Goal: Task Accomplishment & Management: Use online tool/utility

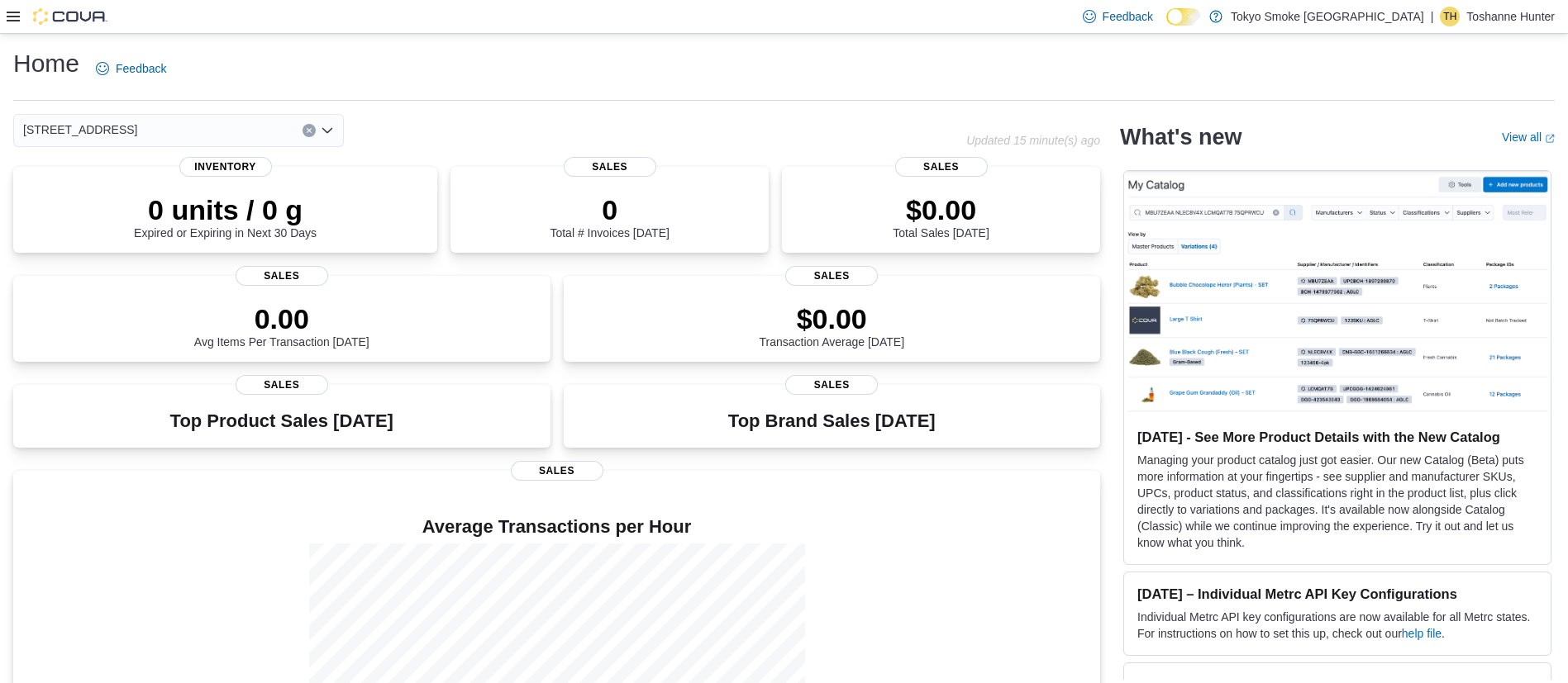
click at [15, 21] on icon at bounding box center [14, 17] width 14 height 10
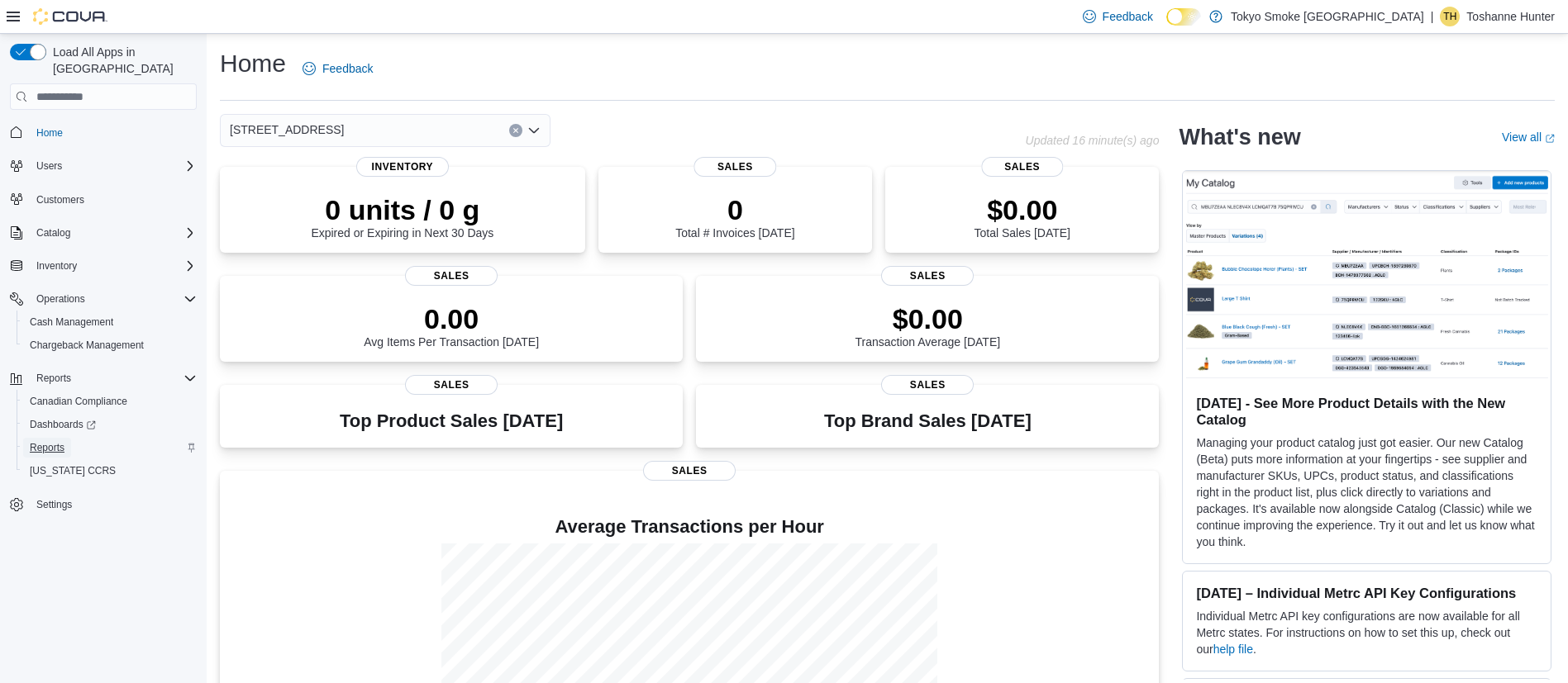
click at [51, 441] on span "Reports" at bounding box center [47, 448] width 35 height 14
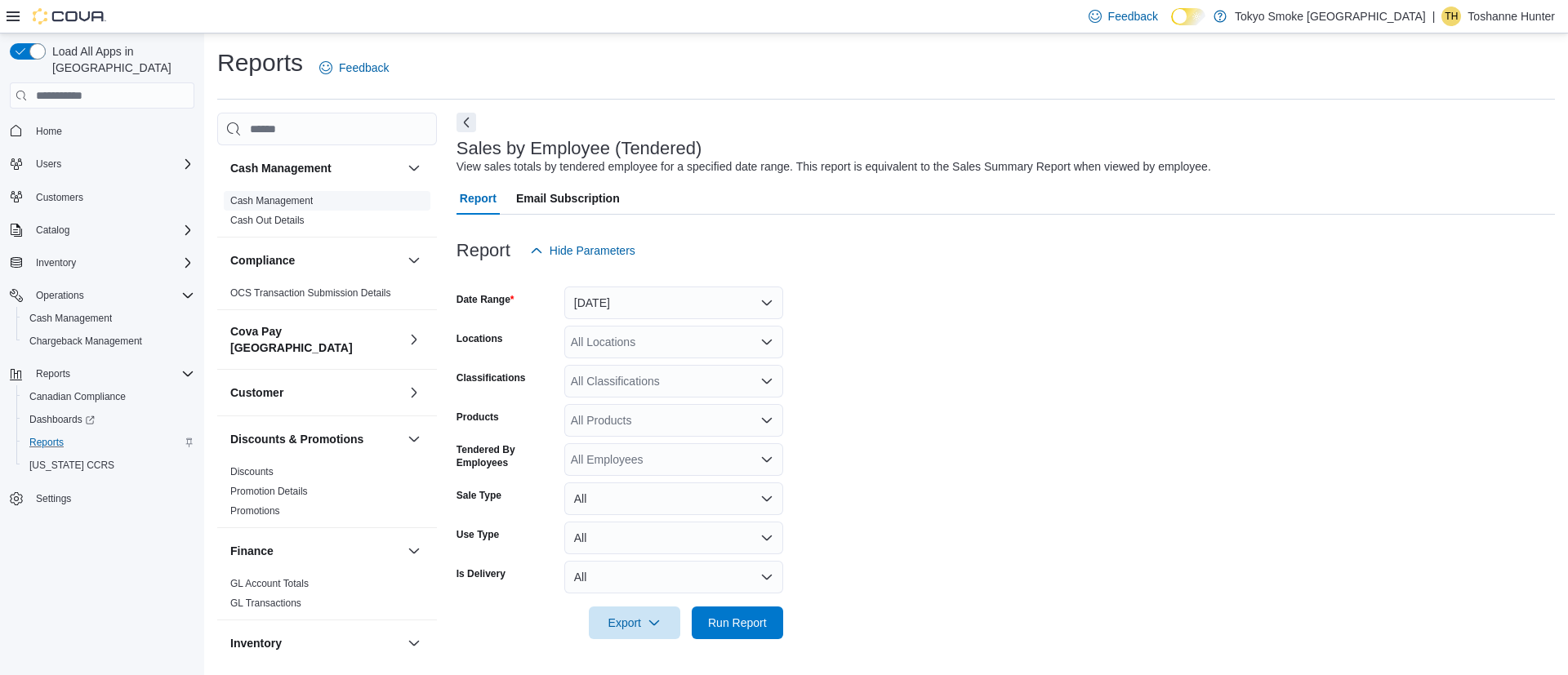
click at [299, 202] on link "Cash Management" at bounding box center [271, 201] width 82 height 12
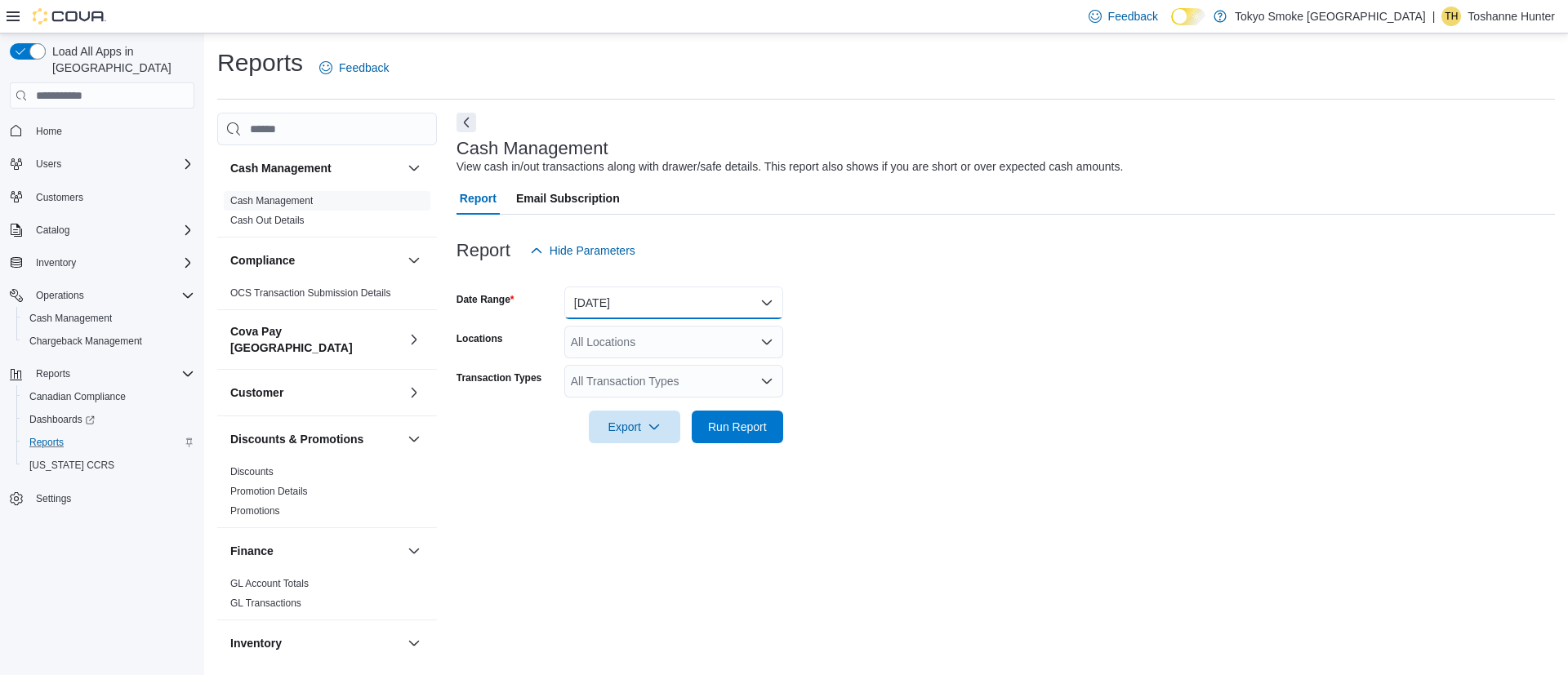
click at [668, 305] on button "[DATE]" at bounding box center [673, 303] width 219 height 33
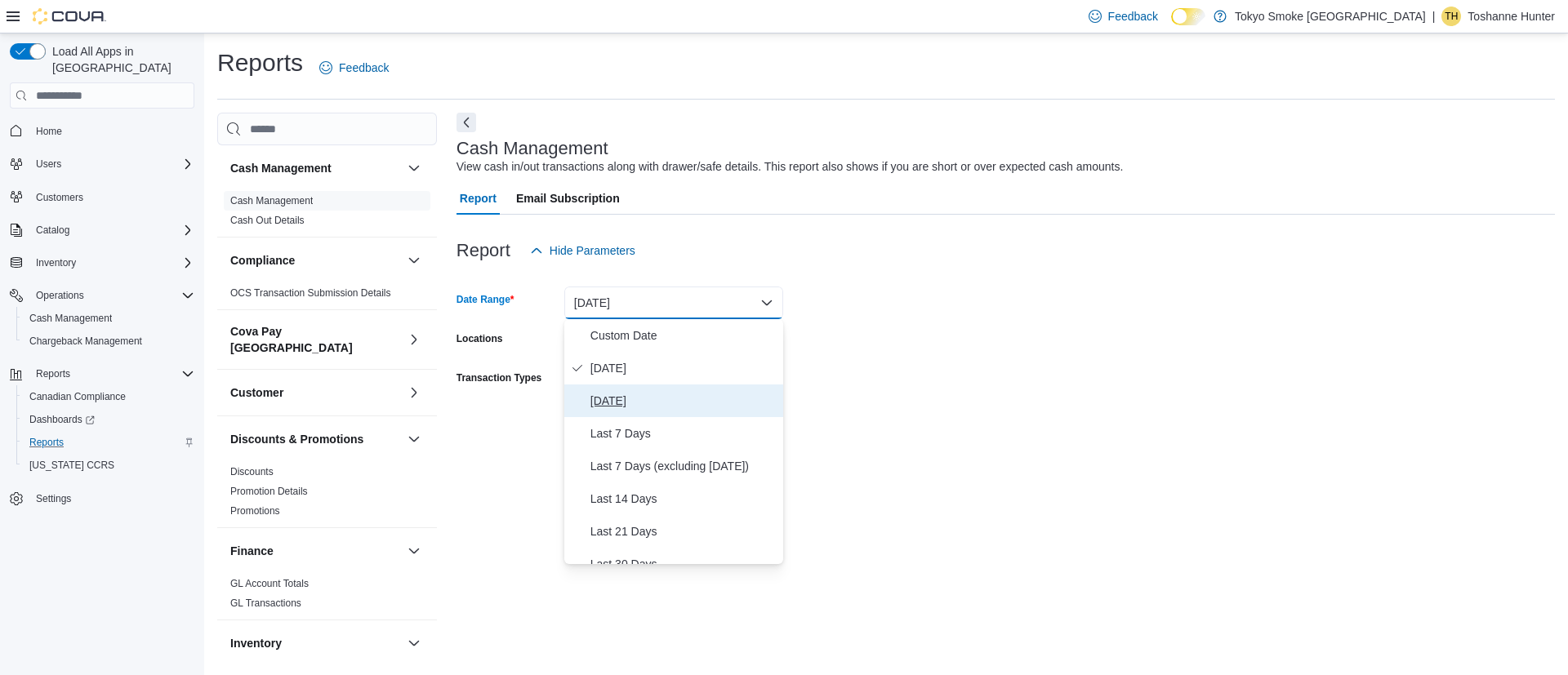
click at [620, 399] on span "[DATE]" at bounding box center [683, 401] width 186 height 19
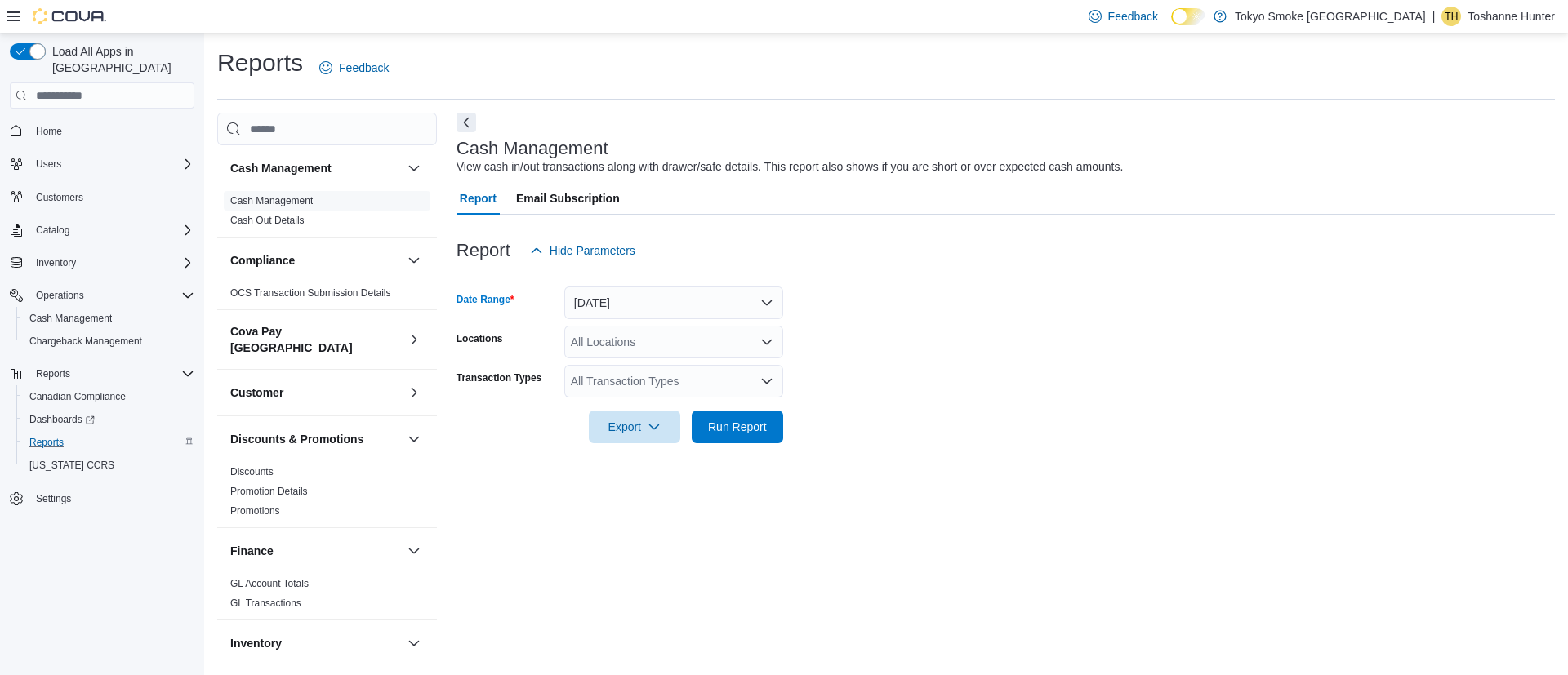
click at [612, 352] on div "All Locations" at bounding box center [673, 342] width 219 height 33
type input "***"
click at [616, 372] on span "[STREET_ADDRESS]" at bounding box center [664, 370] width 113 height 16
drag, startPoint x: 979, startPoint y: 324, endPoint x: 967, endPoint y: 349, distance: 27.7
click at [973, 345] on form "Date Range [DATE] Locations [STREET_ADDRESS] Transaction Types All Transaction …" at bounding box center [1006, 354] width 1098 height 177
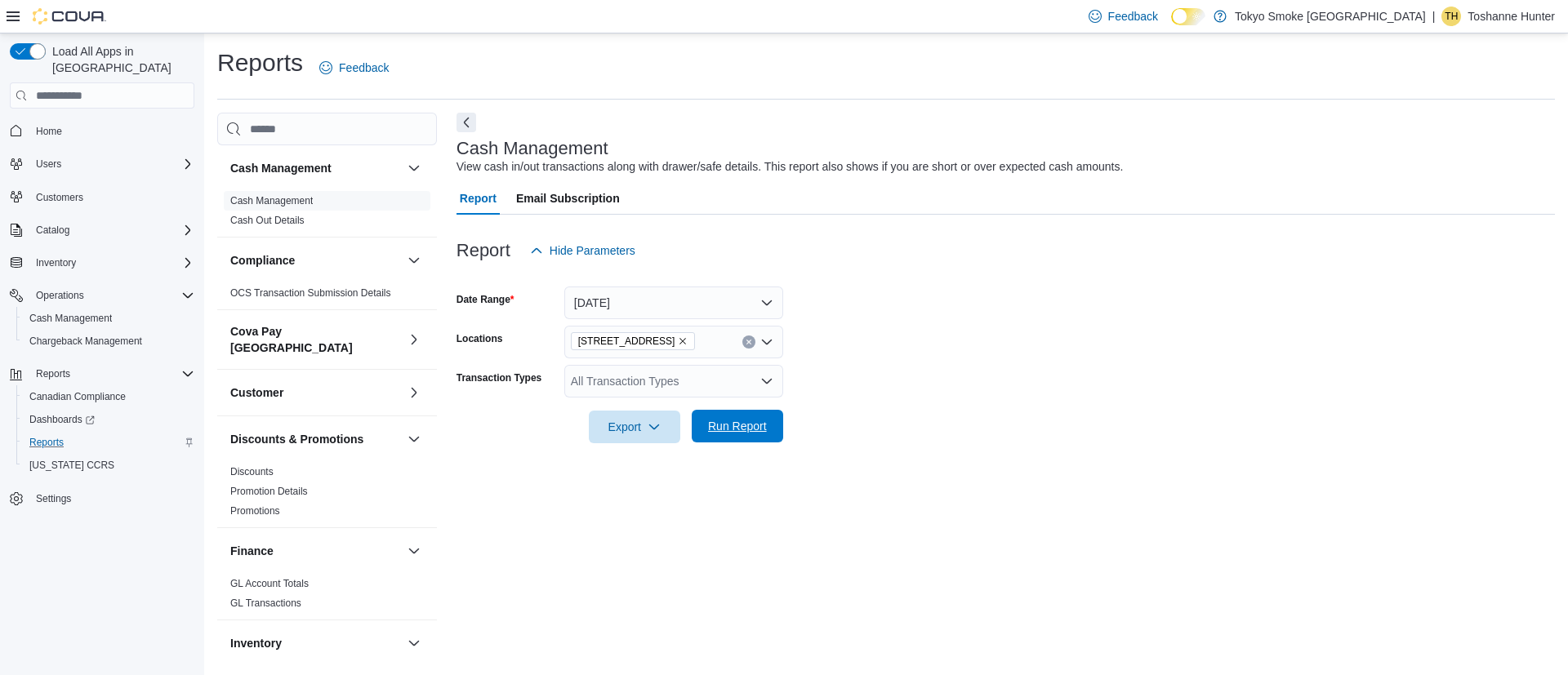
click at [757, 425] on span "Run Report" at bounding box center [737, 426] width 59 height 16
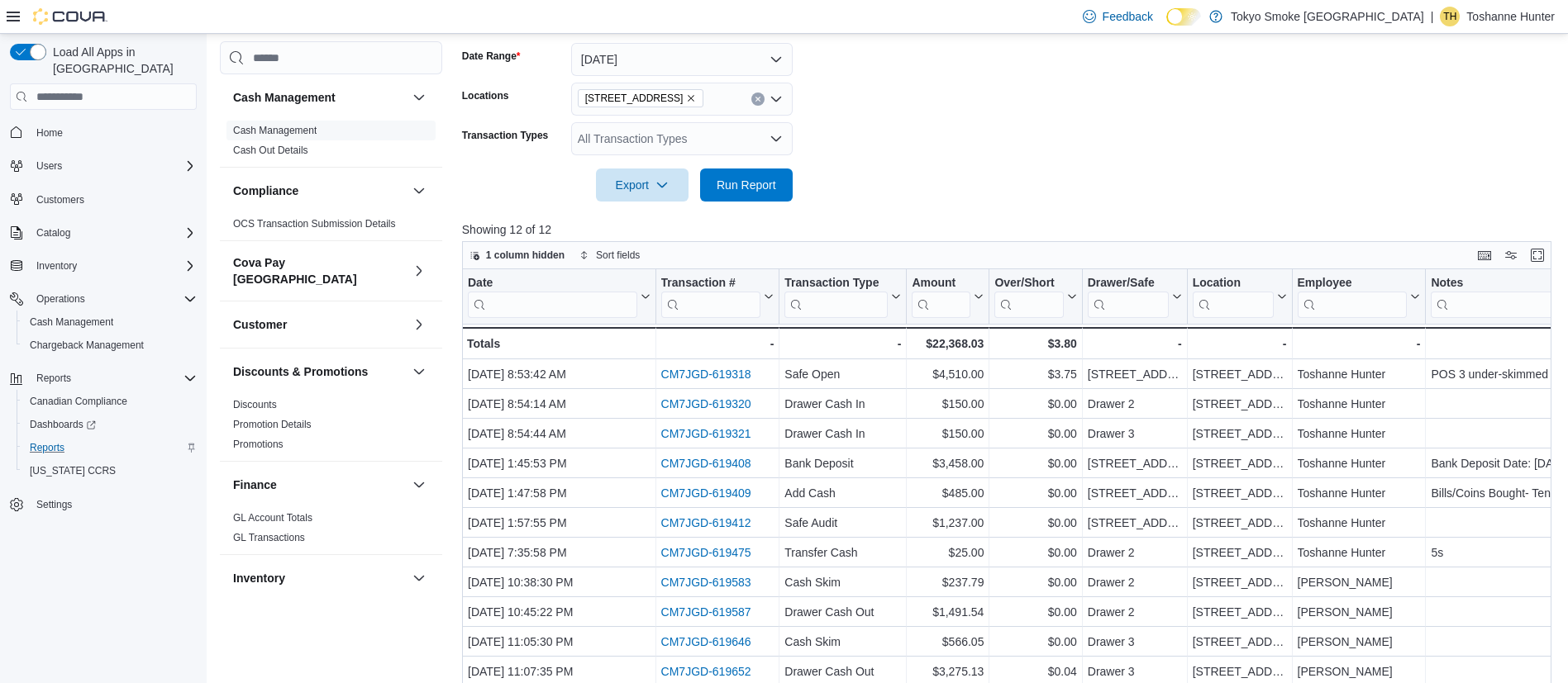
scroll to position [248, 0]
click at [649, 179] on span "Export" at bounding box center [642, 184] width 72 height 33
drag, startPoint x: 653, startPoint y: 223, endPoint x: 649, endPoint y: 216, distance: 8.1
click at [653, 222] on span "Export to Excel" at bounding box center [644, 218] width 74 height 14
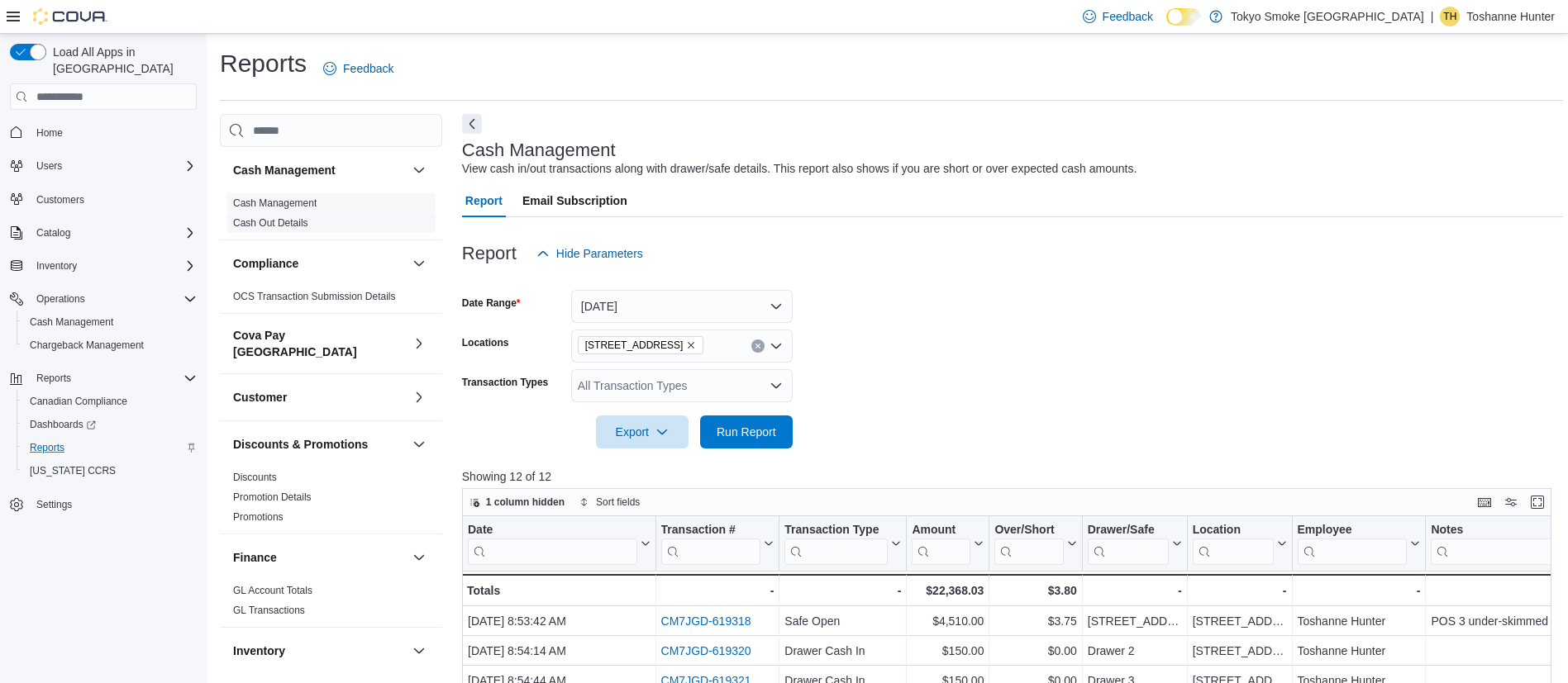
click at [259, 217] on link "Cash Out Details" at bounding box center [270, 223] width 75 height 12
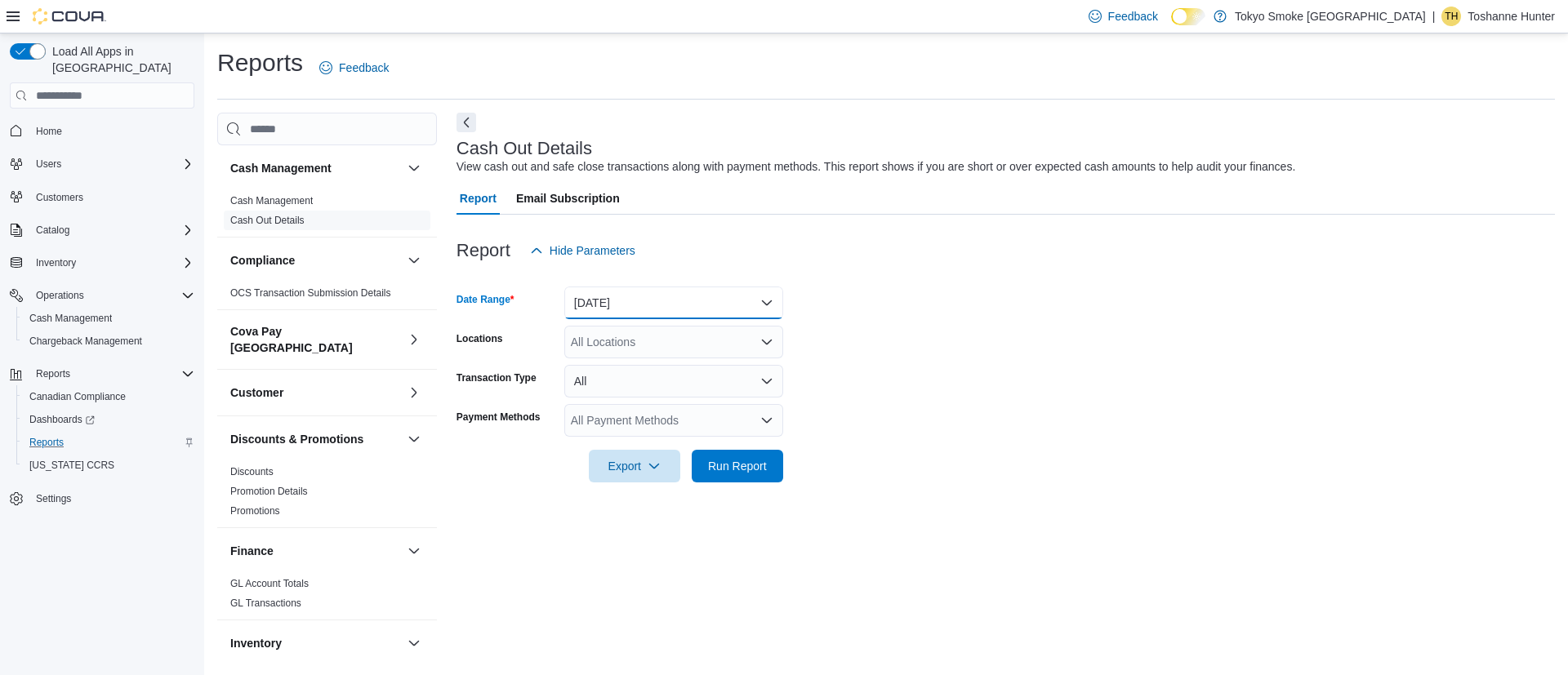
click at [600, 299] on button "[DATE]" at bounding box center [673, 303] width 219 height 33
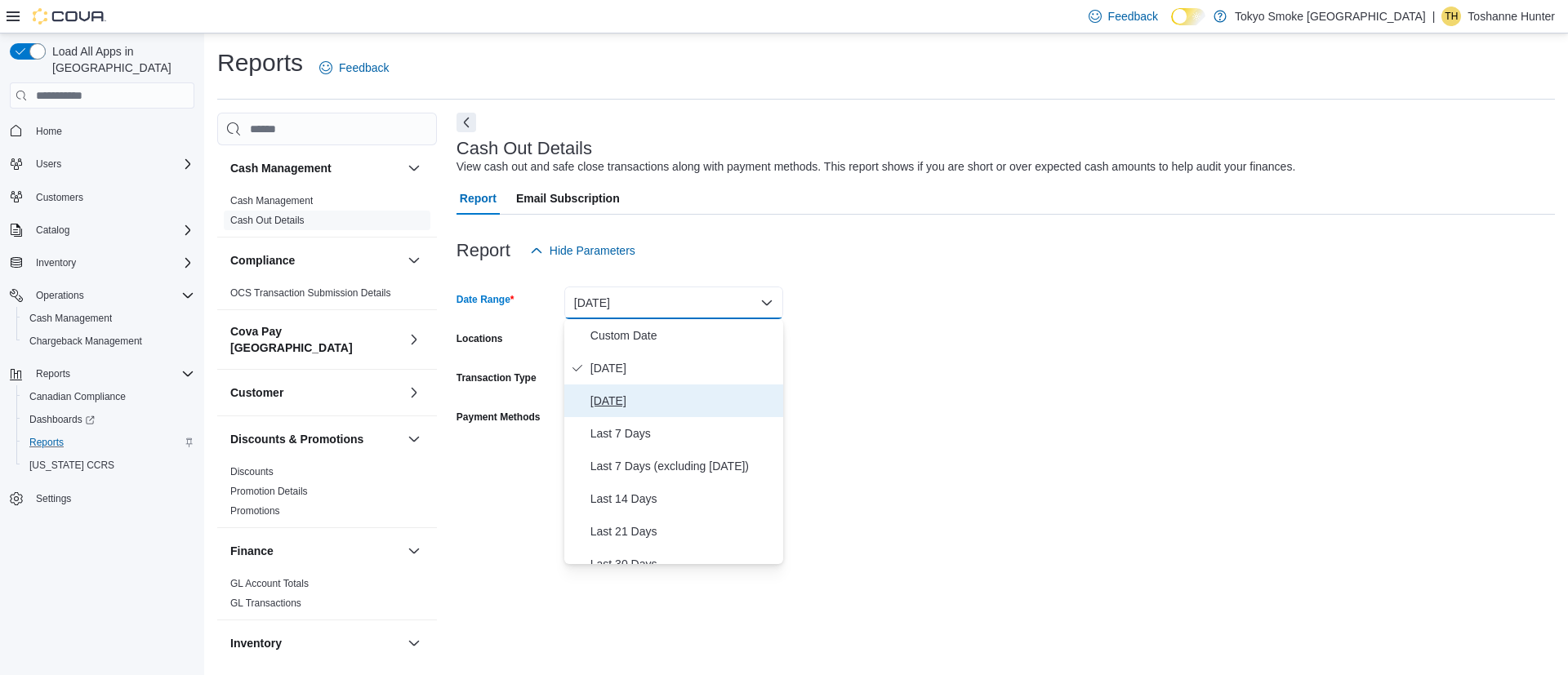
click at [642, 407] on span "[DATE]" at bounding box center [683, 401] width 186 height 19
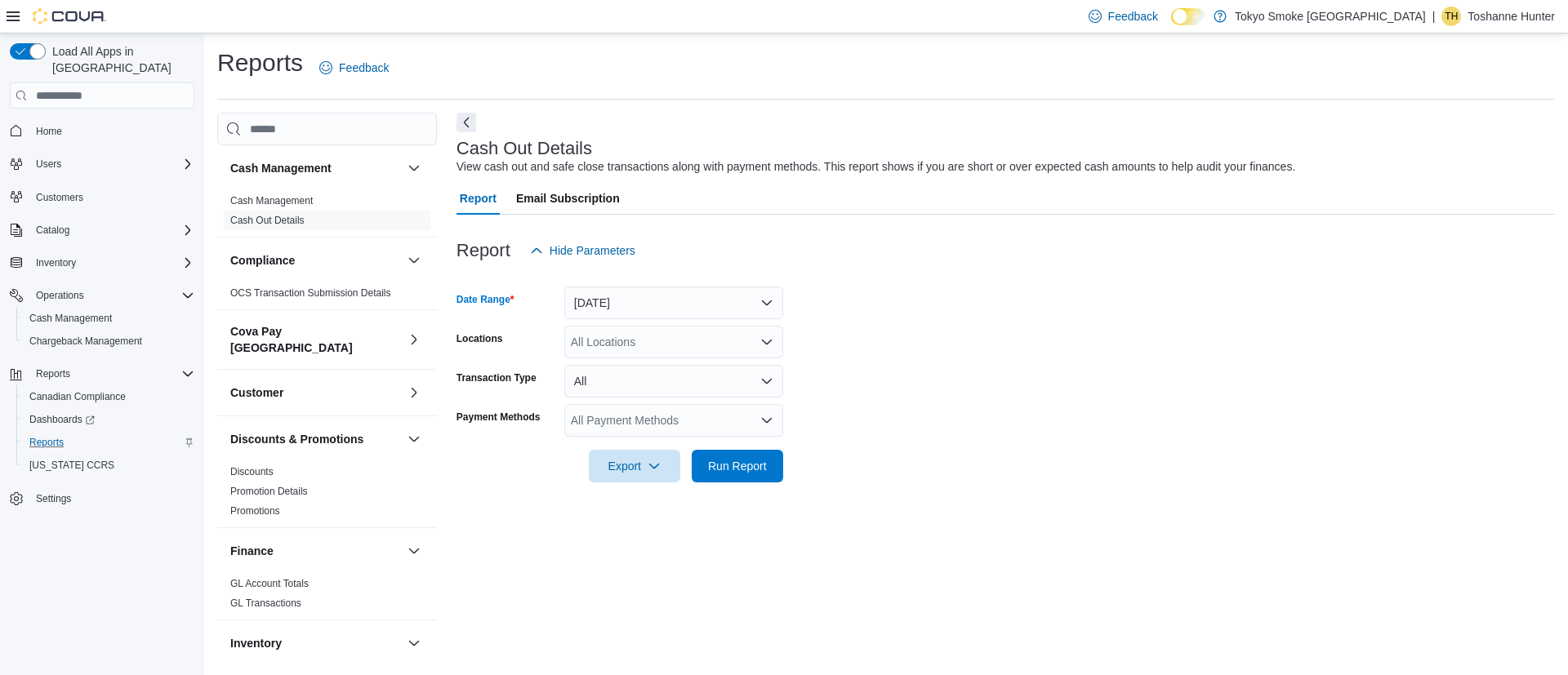
click at [639, 355] on div "All Locations" at bounding box center [673, 342] width 219 height 33
type input "***"
click at [670, 372] on span "[STREET_ADDRESS]" at bounding box center [664, 370] width 113 height 16
click at [969, 323] on form "Date Range [DATE] Locations [STREET_ADDRESS] Transaction Type All Payment Metho…" at bounding box center [1006, 374] width 1098 height 215
click at [761, 471] on span "Run Report" at bounding box center [737, 464] width 59 height 16
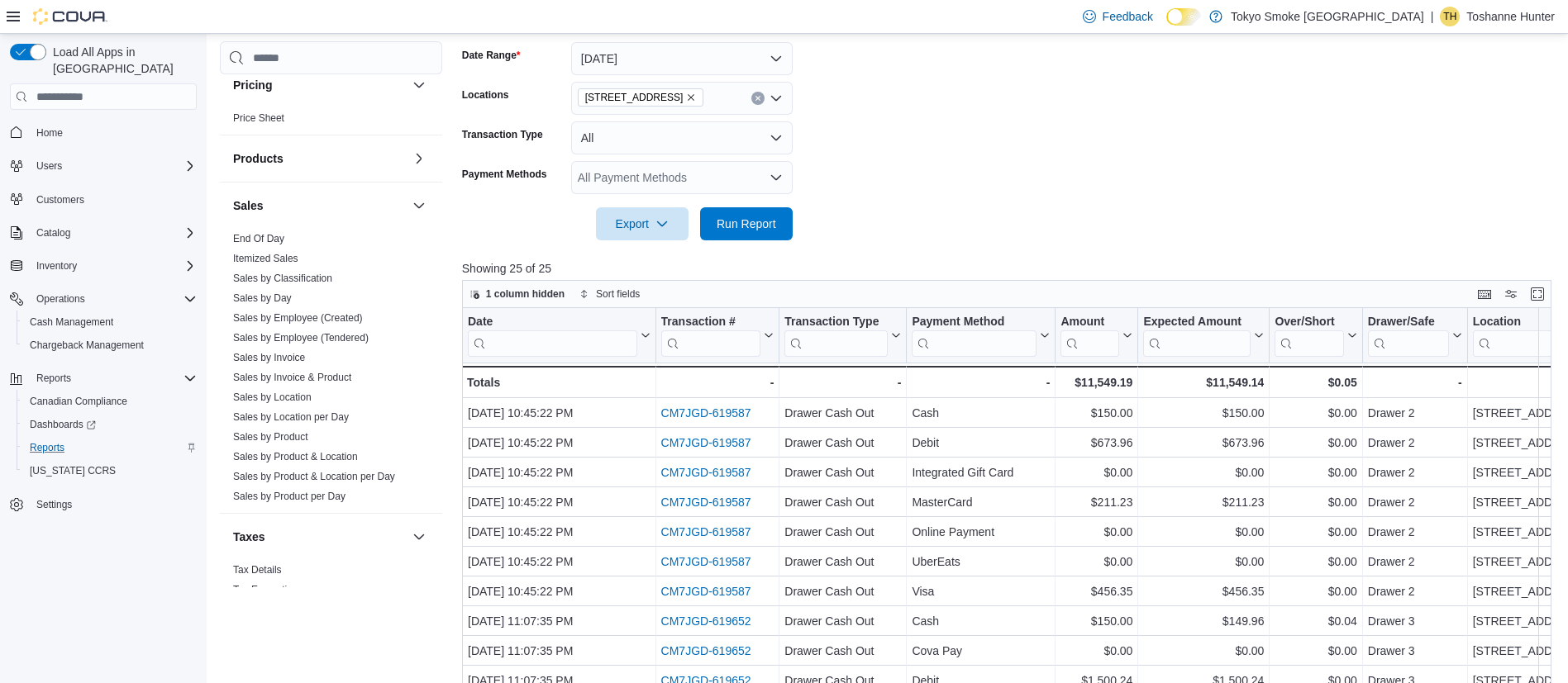
scroll to position [975, 0]
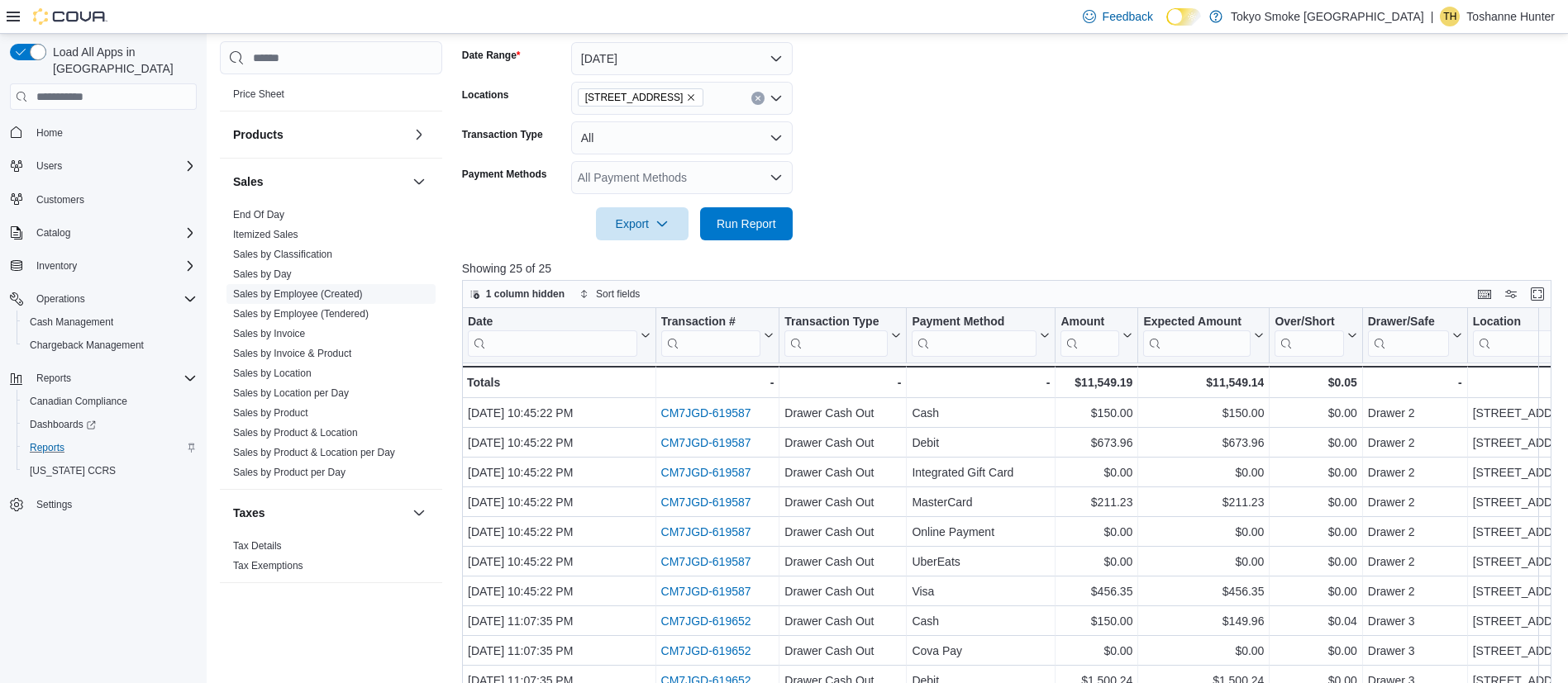
click at [284, 367] on link "Sales by Location" at bounding box center [272, 373] width 78 height 12
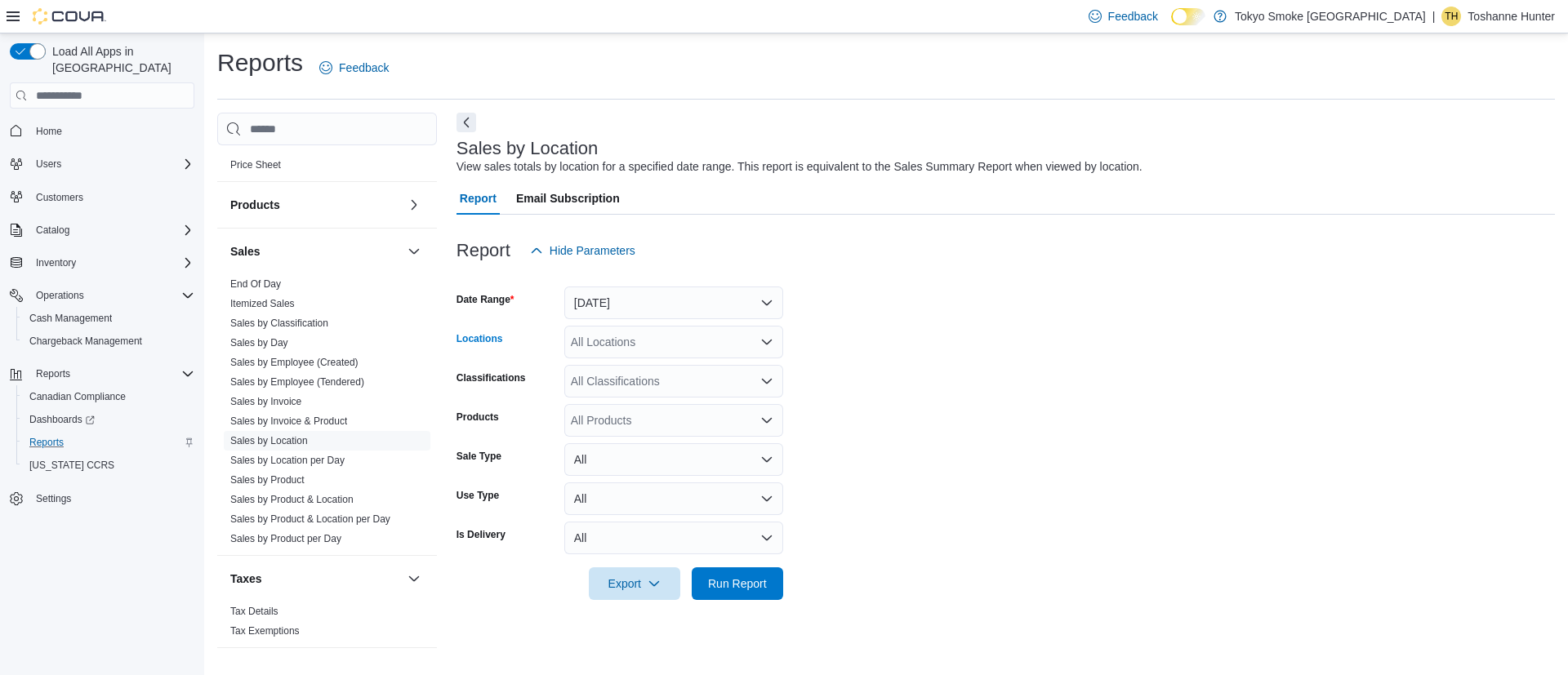
click at [600, 335] on div "All Locations" at bounding box center [673, 342] width 219 height 33
type input "**"
click at [643, 369] on span "[STREET_ADDRESS]" at bounding box center [664, 370] width 113 height 16
drag, startPoint x: 1022, startPoint y: 323, endPoint x: 954, endPoint y: 370, distance: 82.7
click at [1022, 322] on form "Date Range [DATE] Locations [STREET_ADDRESS] Classifications All Classification…" at bounding box center [1006, 433] width 1098 height 333
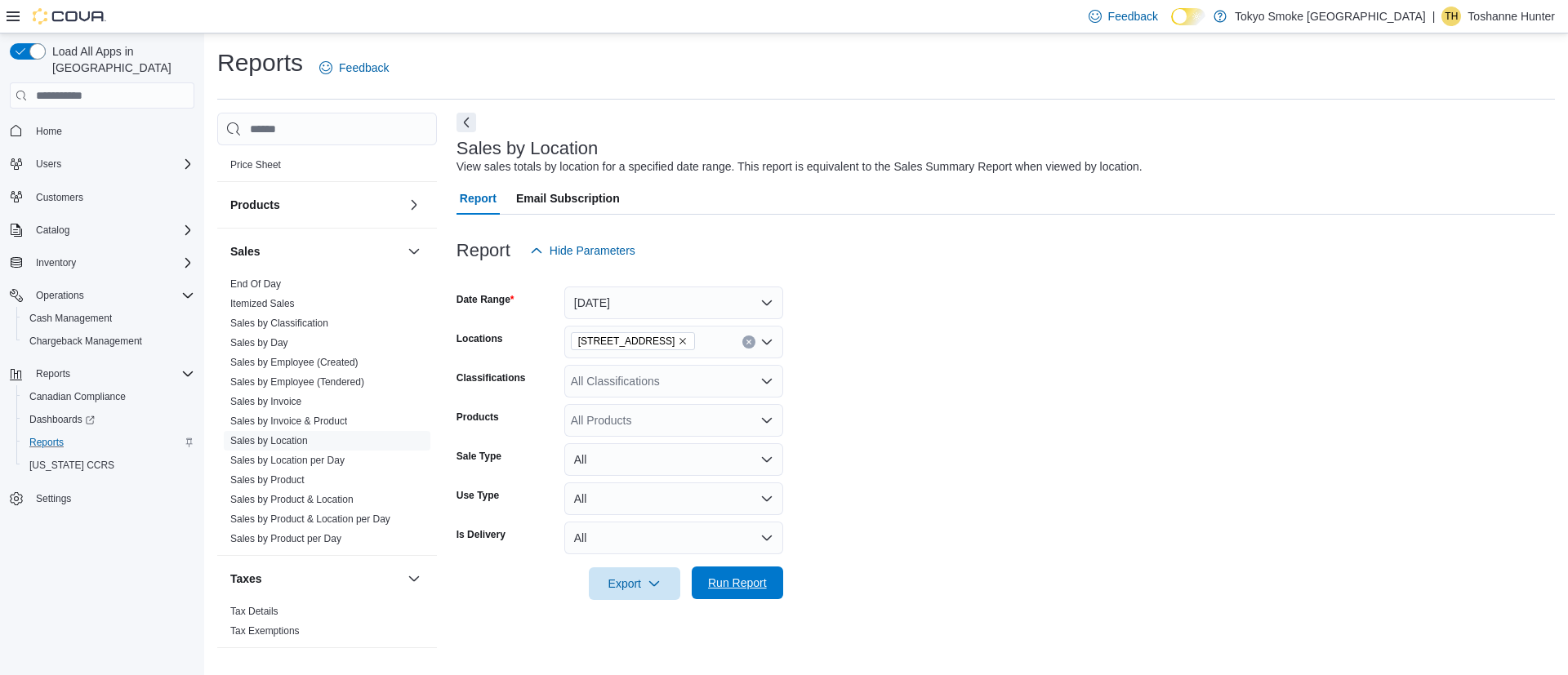
click at [742, 588] on span "Run Report" at bounding box center [737, 582] width 59 height 16
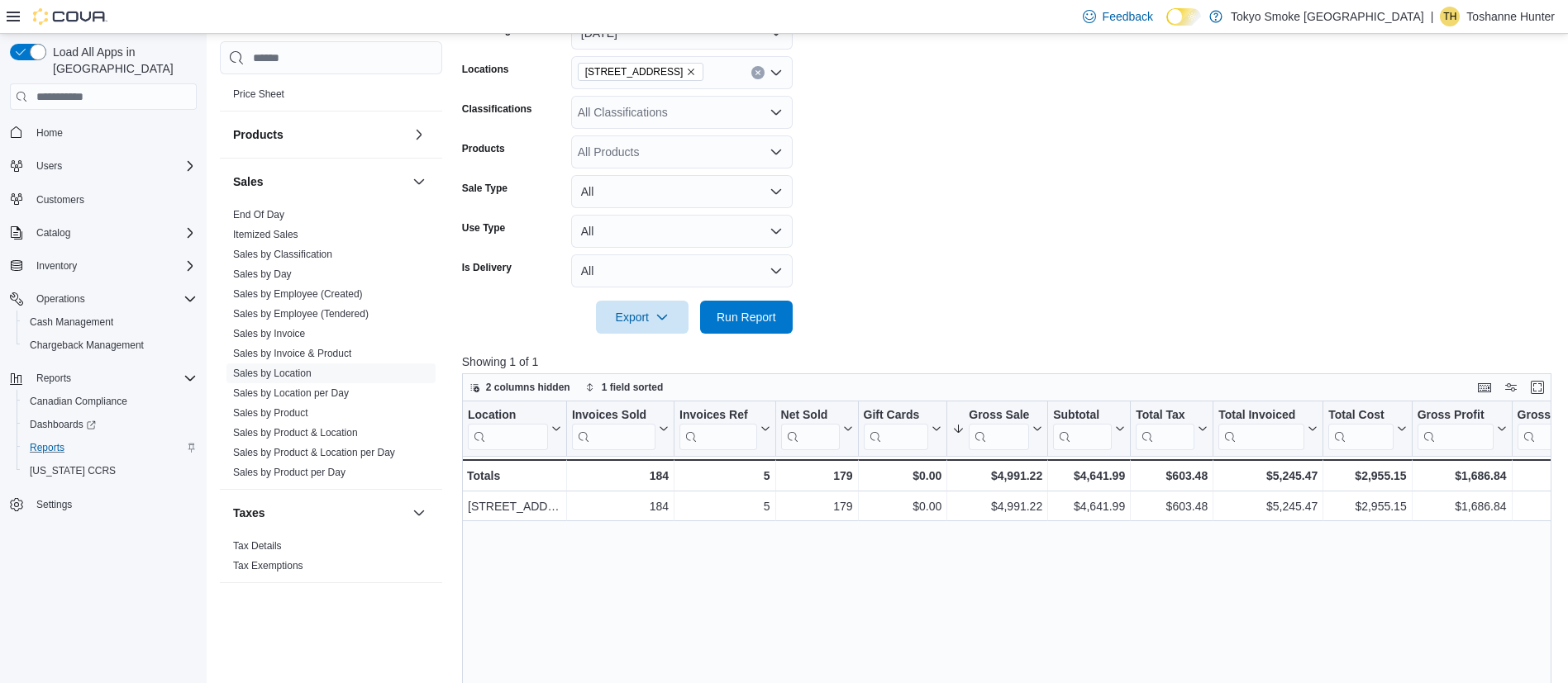
scroll to position [495, 0]
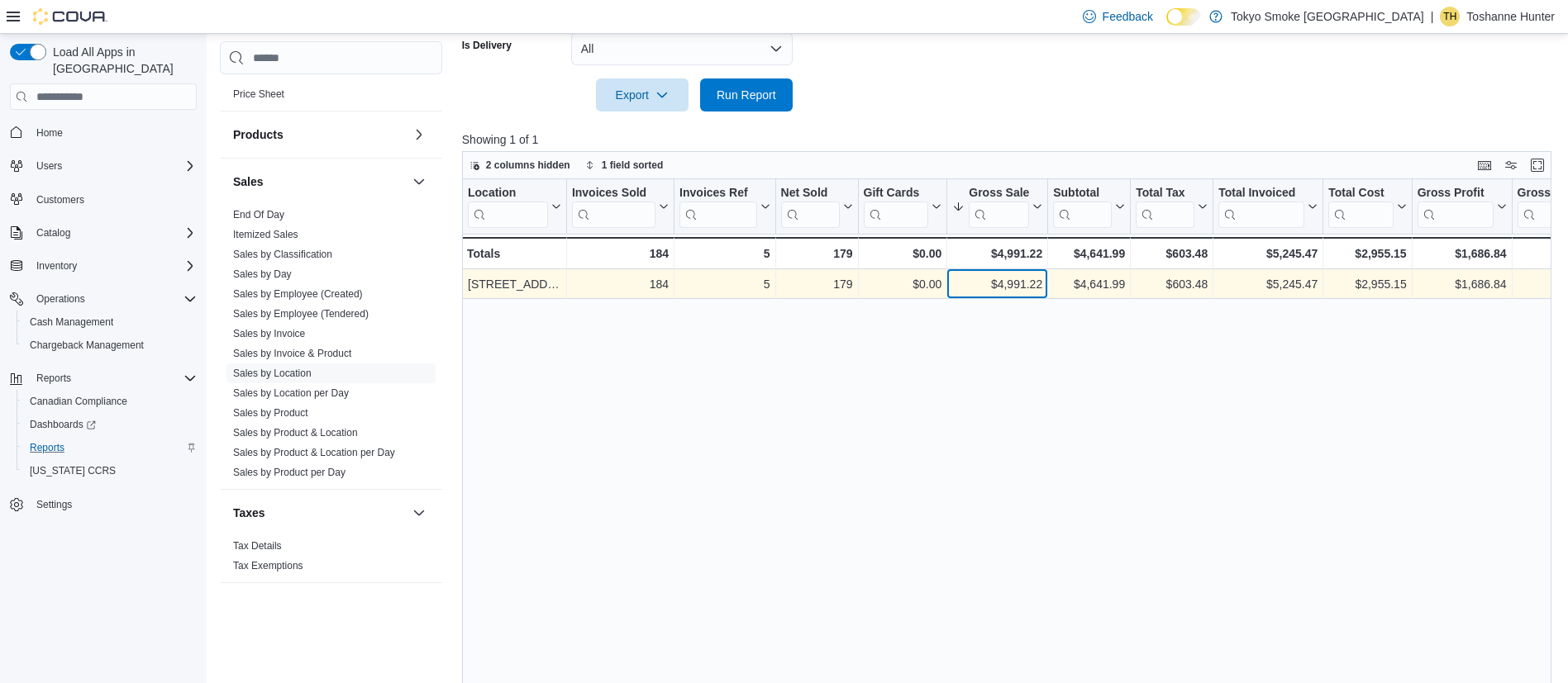
click at [1029, 292] on div "$4,991.22" at bounding box center [997, 285] width 90 height 20
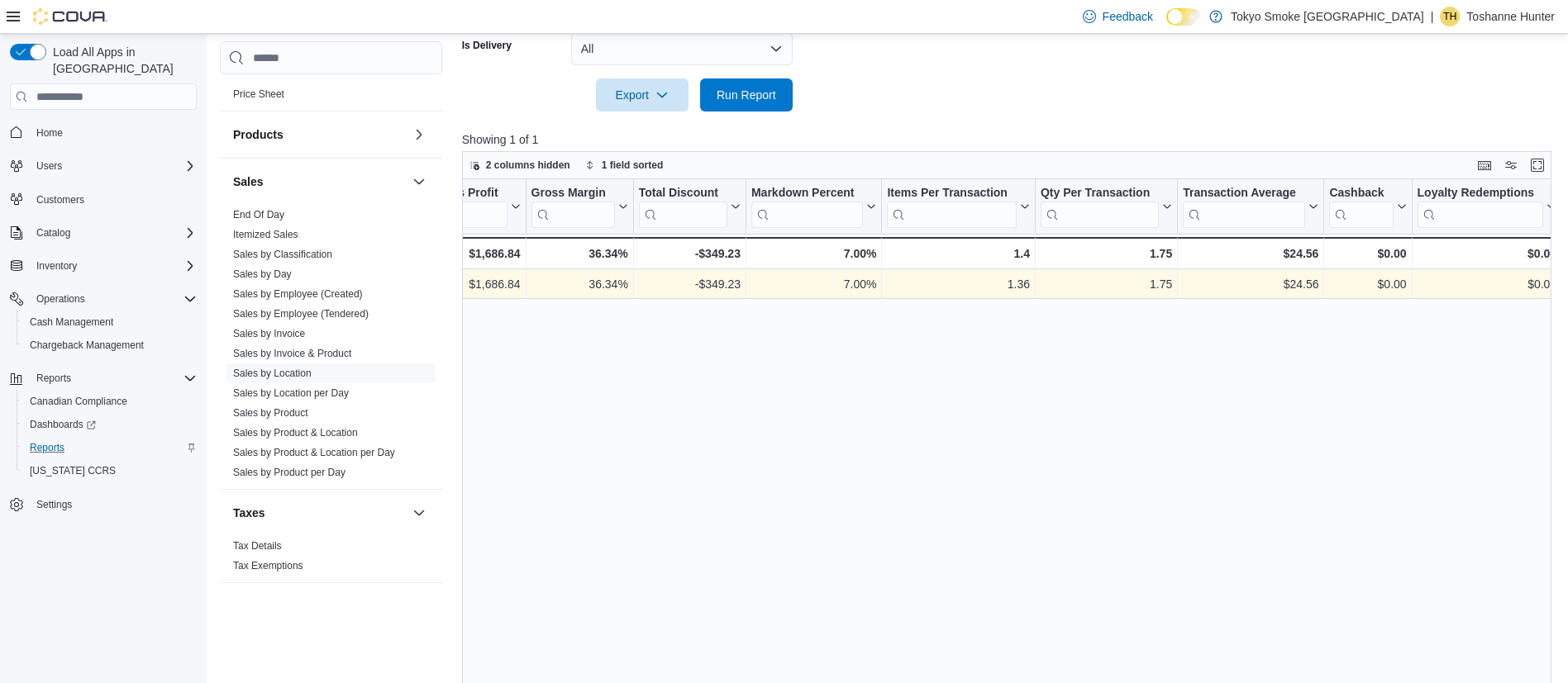
scroll to position [0, 1067]
